Goal: Find specific page/section: Find specific page/section

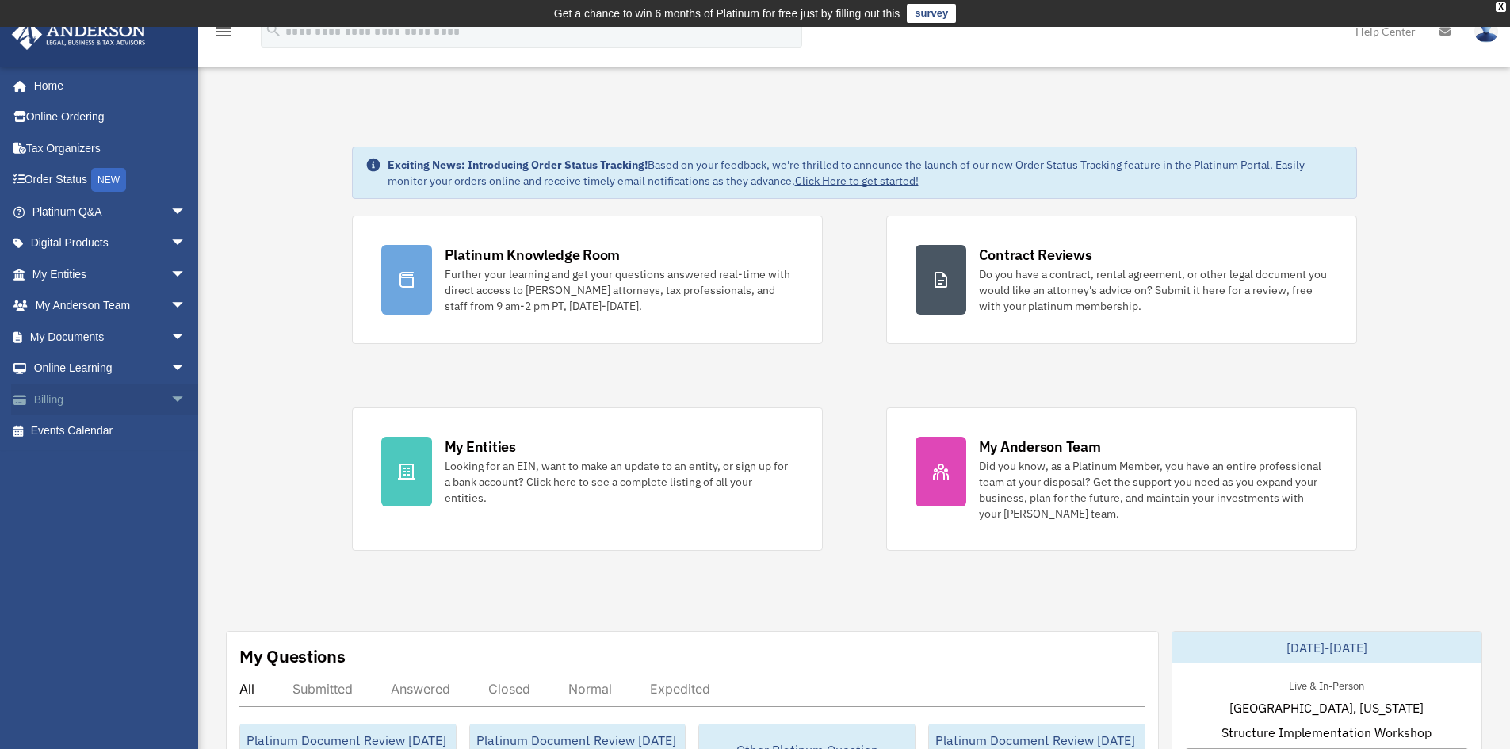
click at [170, 395] on span "arrow_drop_down" at bounding box center [186, 400] width 32 height 33
click at [170, 373] on span "arrow_drop_down" at bounding box center [186, 369] width 32 height 33
click at [104, 464] on link "Resources" at bounding box center [116, 462] width 188 height 32
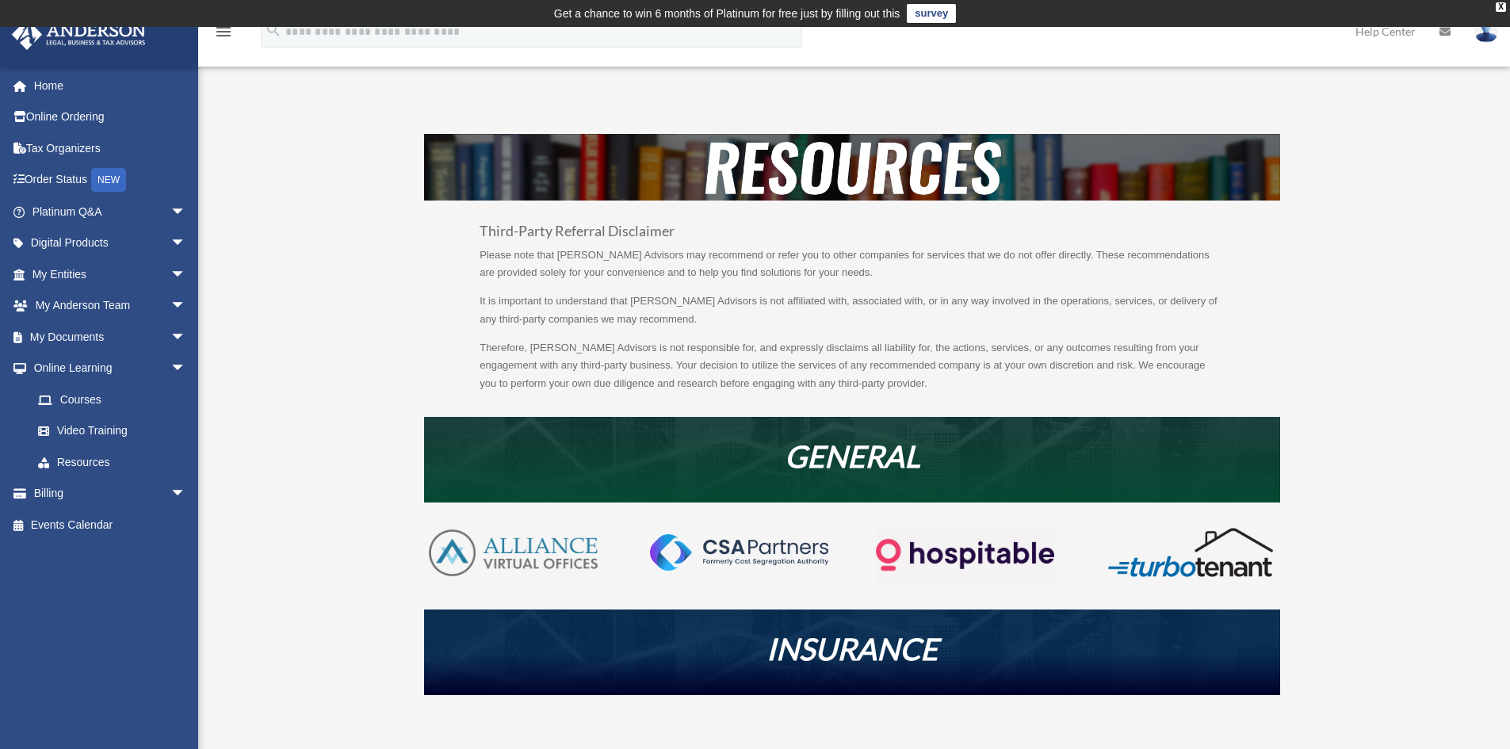
click at [745, 573] on link at bounding box center [739, 570] width 178 height 21
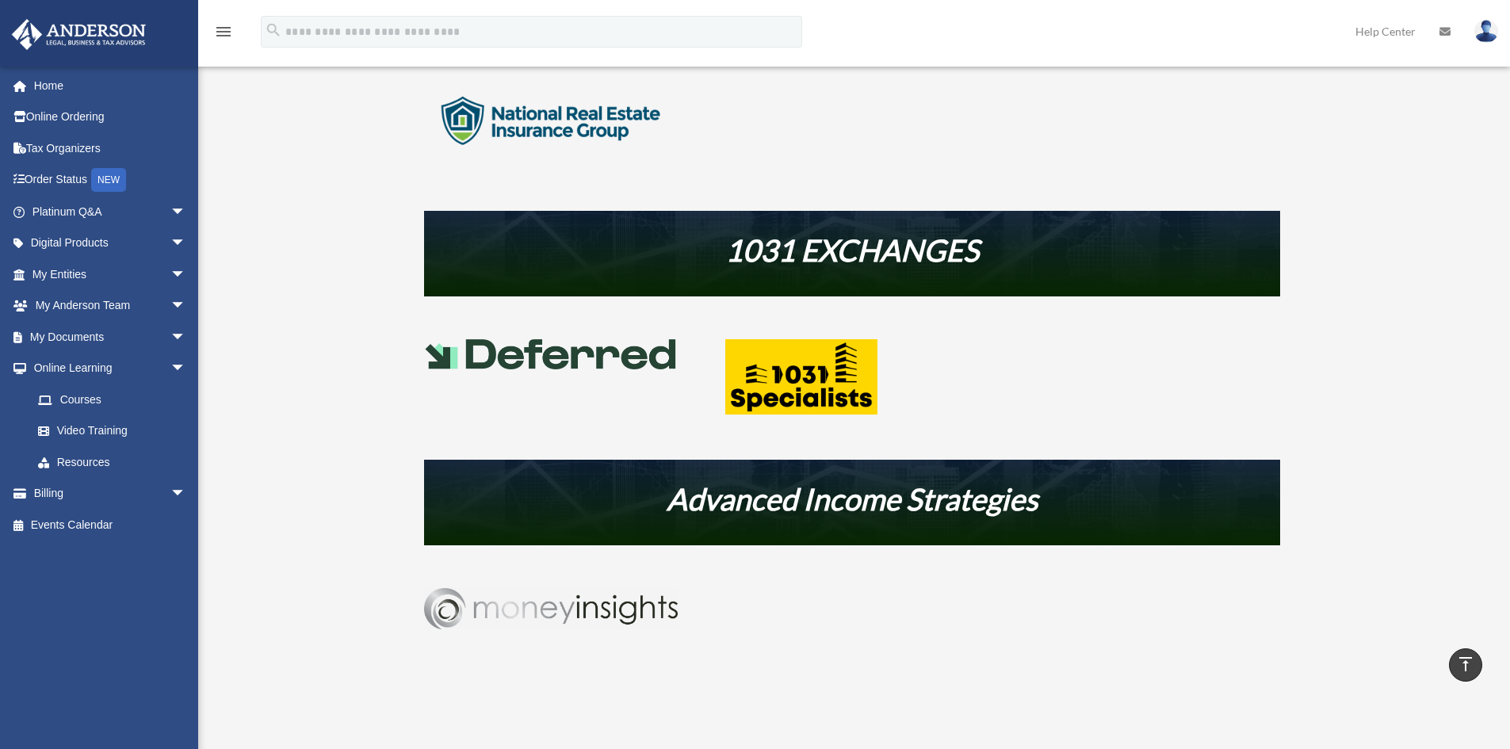
scroll to position [661, 0]
click at [795, 377] on img at bounding box center [801, 376] width 152 height 75
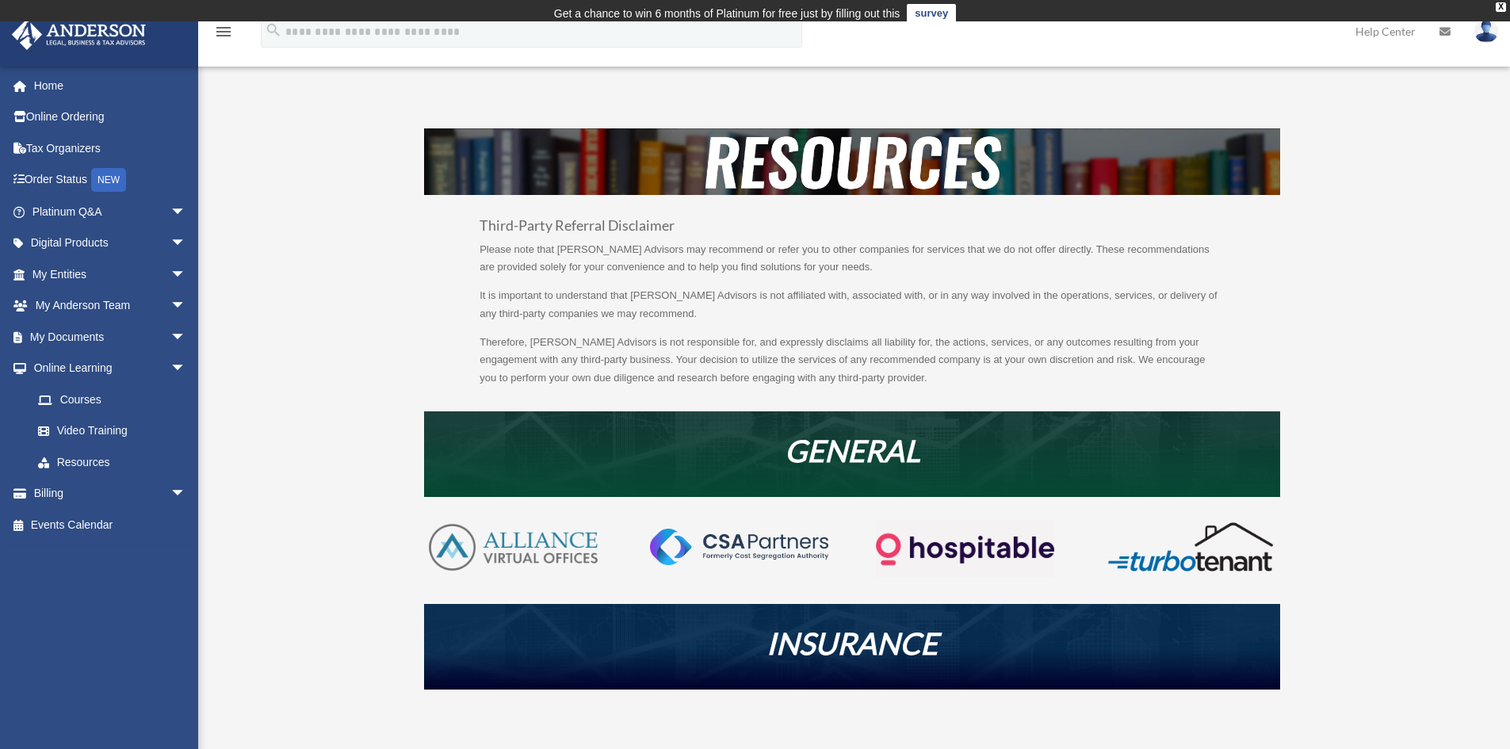
scroll to position [688, 0]
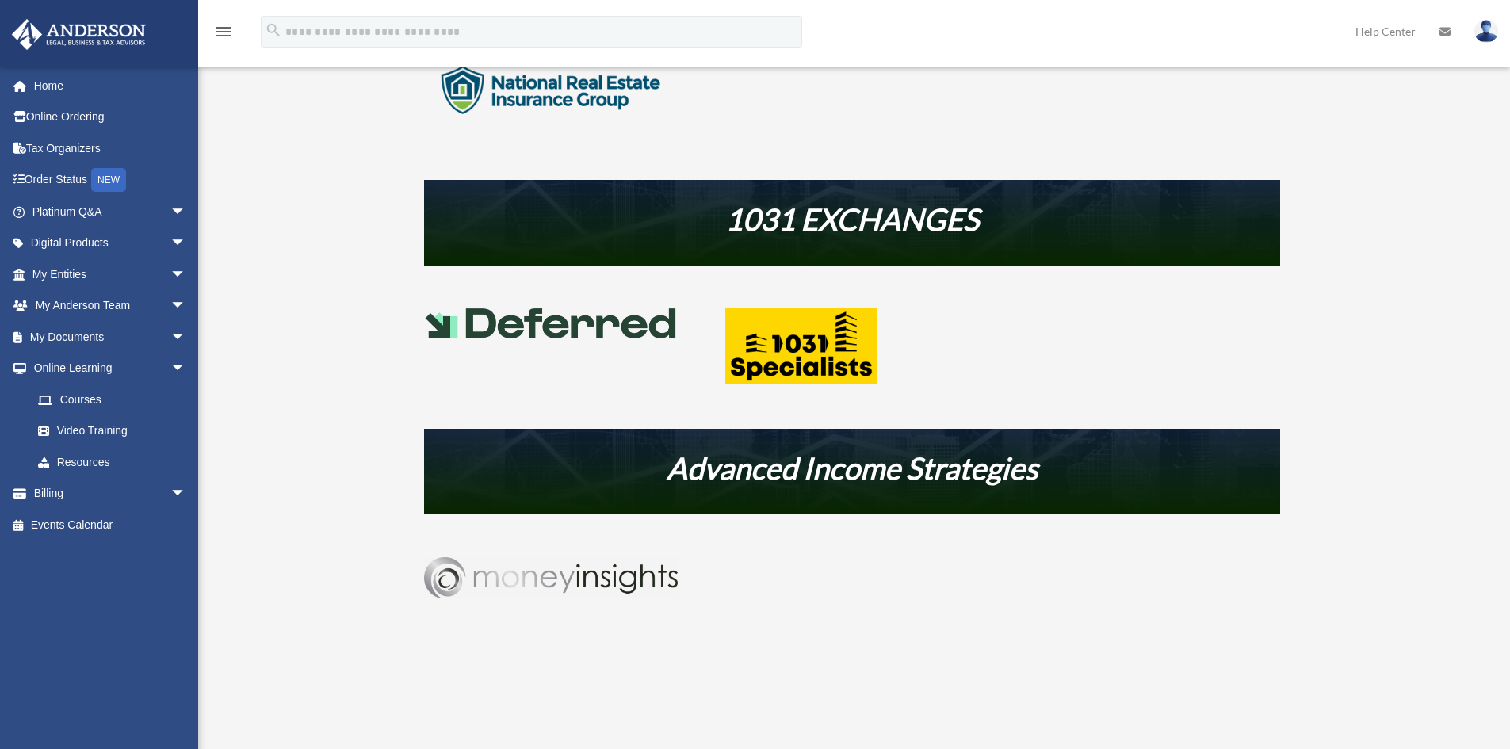
click at [572, 579] on img at bounding box center [551, 577] width 254 height 41
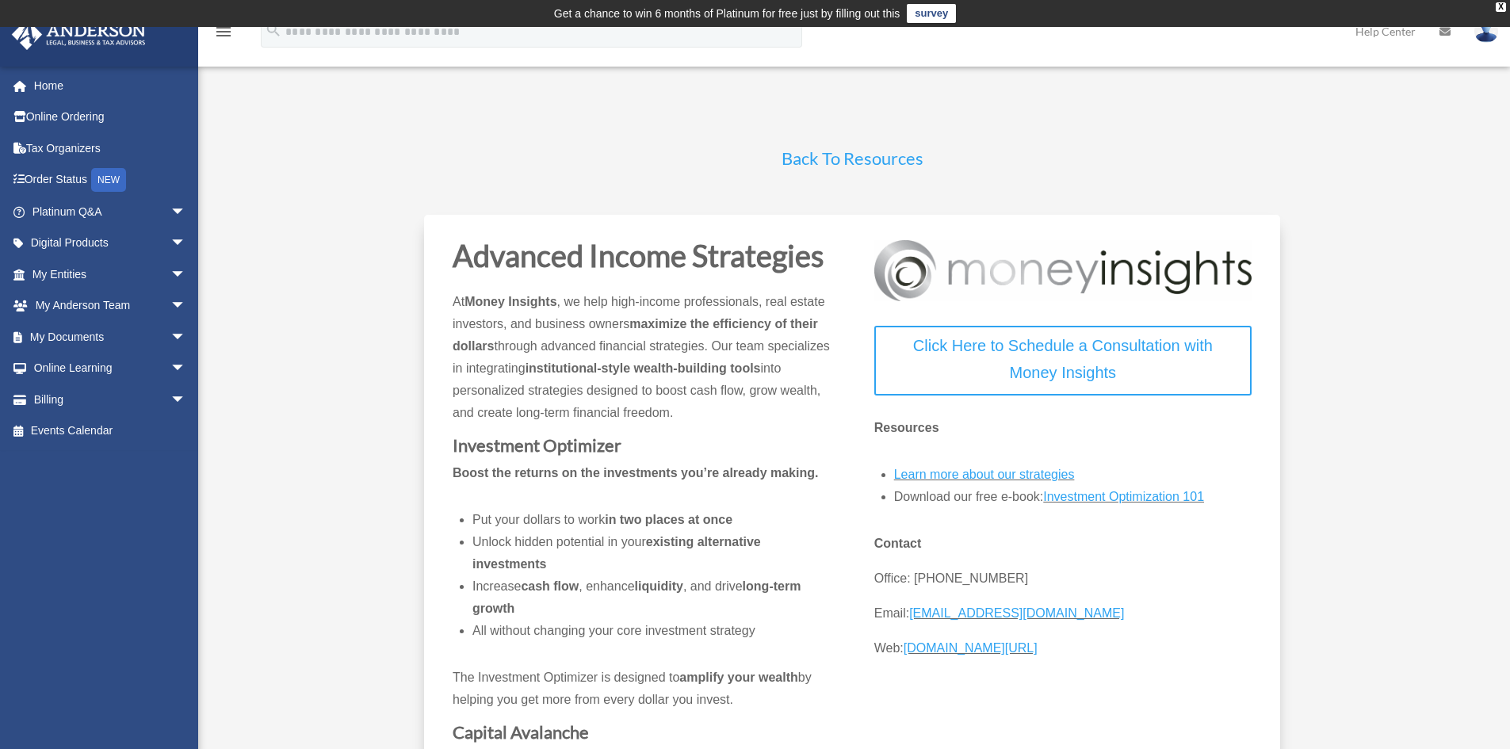
click at [820, 156] on link "Back To Resources" at bounding box center [853, 161] width 142 height 29
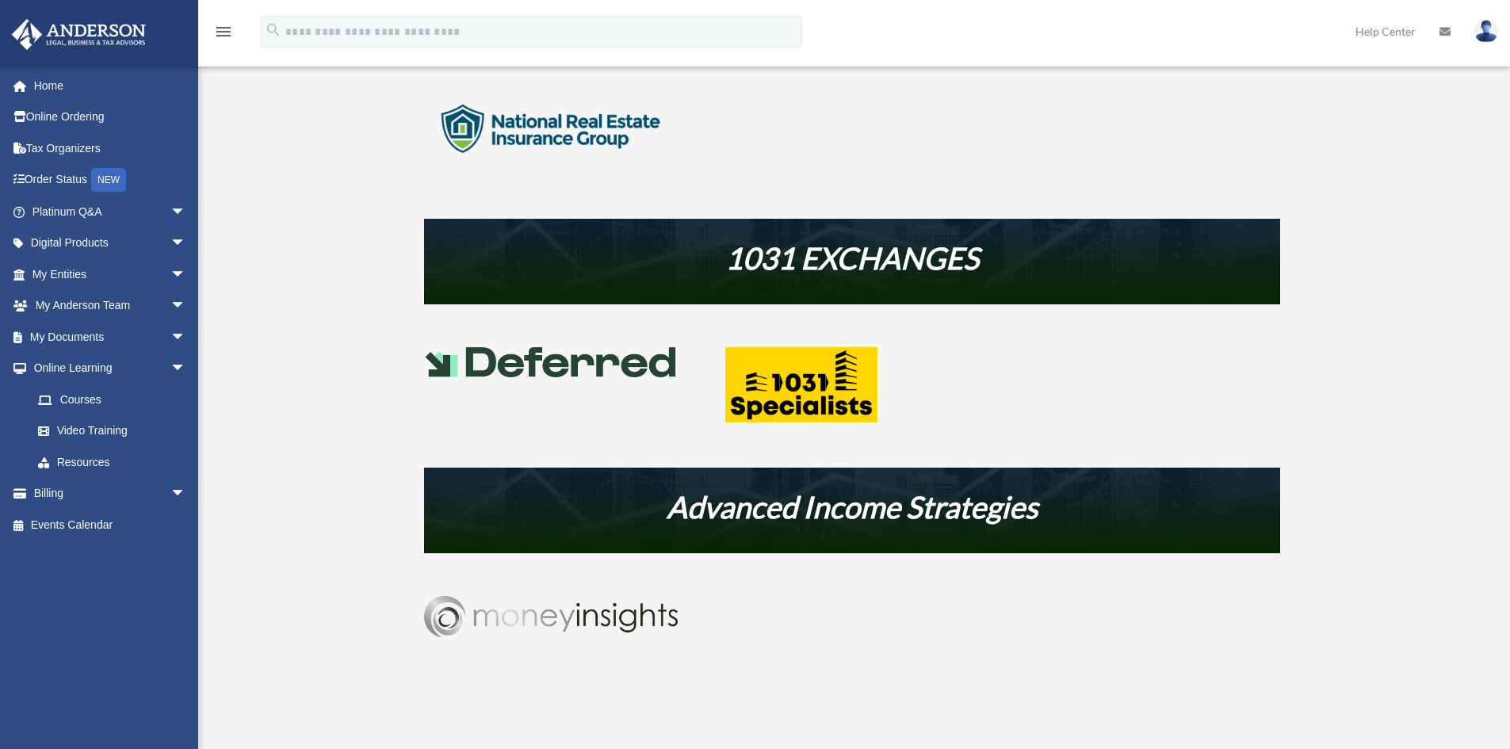
scroll to position [793, 0]
